Goal: Task Accomplishment & Management: Use online tool/utility

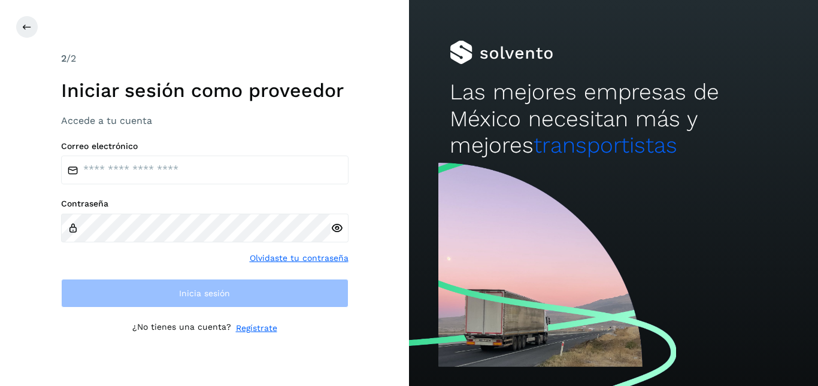
click at [142, 153] on div "Correo electrónico" at bounding box center [204, 163] width 287 height 44
click at [317, 111] on div "2 /2 Iniciar sesión como proveedor Accede a tu cuenta" at bounding box center [204, 88] width 287 height 75
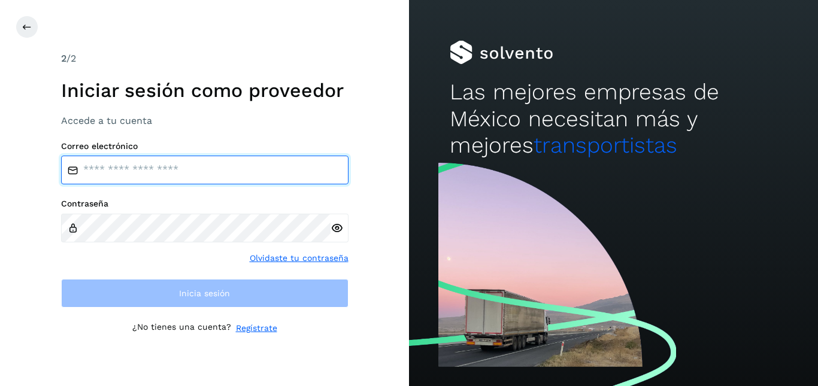
click at [271, 166] on input "email" at bounding box center [204, 170] width 287 height 29
type input "**********"
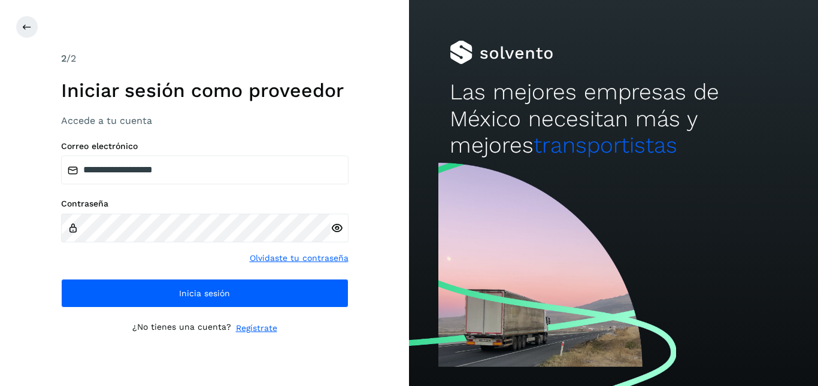
click at [336, 230] on icon at bounding box center [336, 228] width 13 height 13
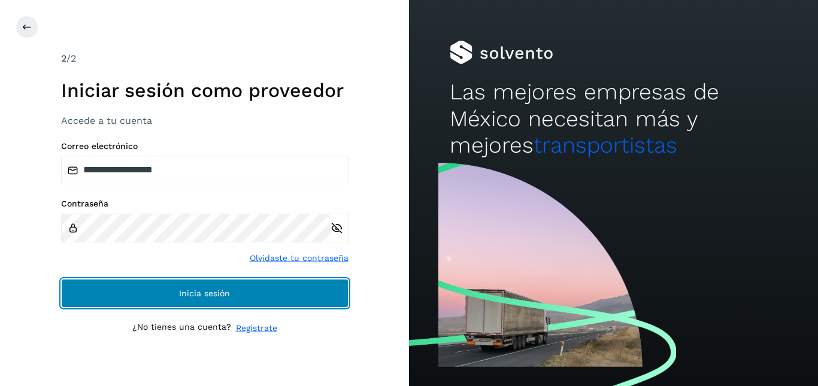
click at [209, 289] on span "Inicia sesión" at bounding box center [204, 293] width 51 height 8
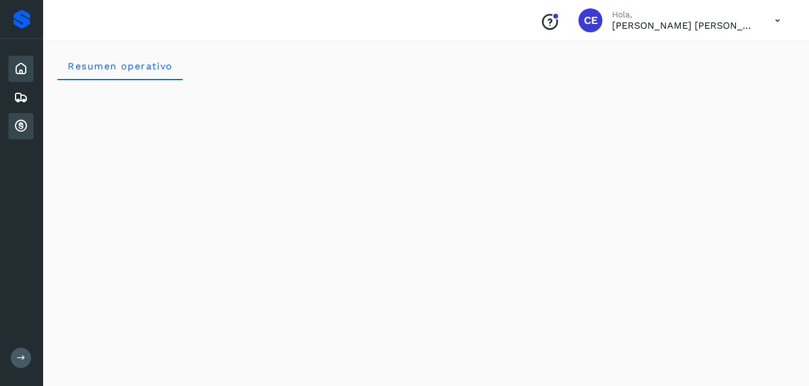
click at [28, 120] on icon at bounding box center [21, 126] width 14 height 14
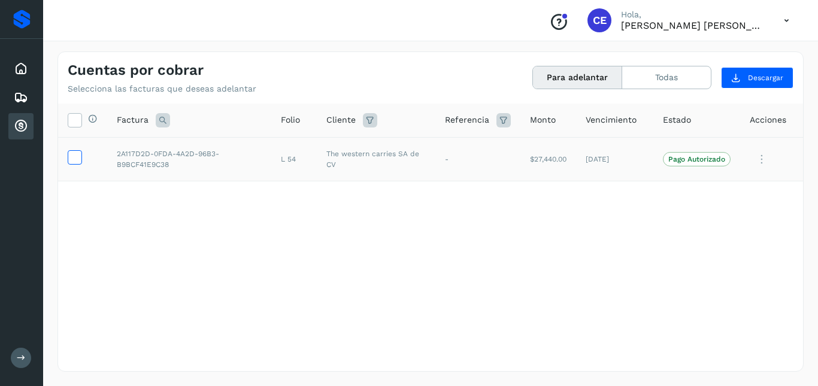
click at [74, 159] on icon at bounding box center [74, 156] width 13 height 13
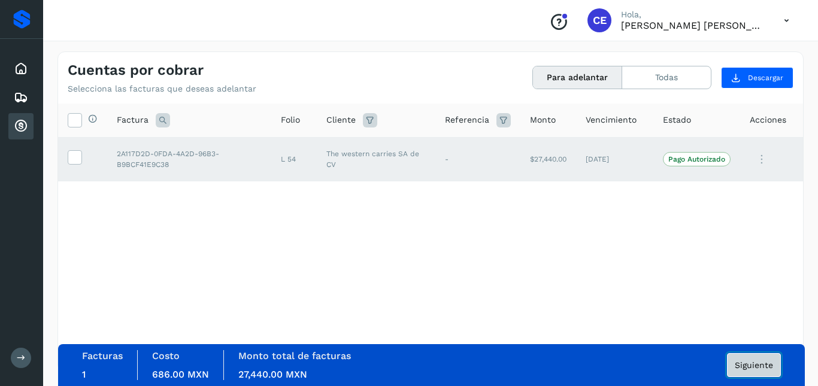
click at [758, 360] on button "Siguiente" at bounding box center [754, 365] width 54 height 24
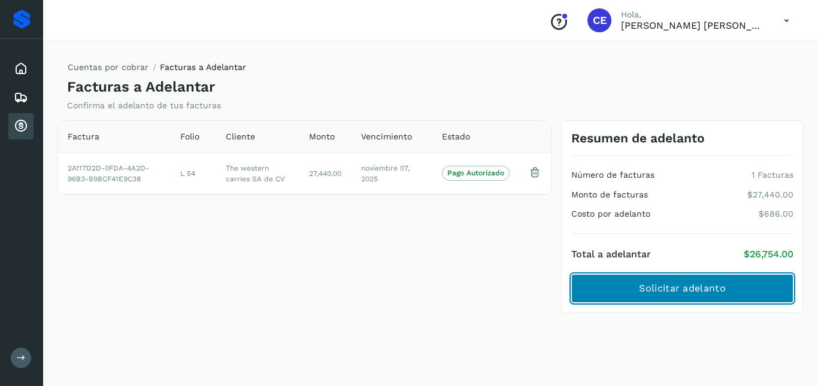
click at [719, 293] on span "Solicitar adelanto" at bounding box center [682, 288] width 86 height 13
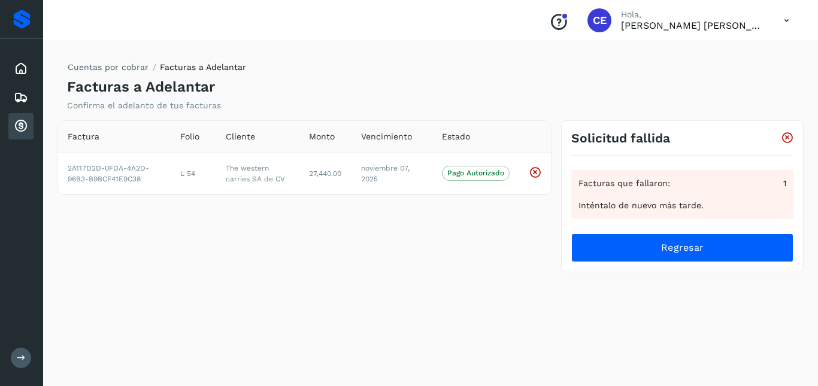
click at [778, 26] on icon at bounding box center [786, 20] width 25 height 25
click at [706, 60] on div "Cerrar sesión" at bounding box center [726, 53] width 142 height 23
